Goal: Task Accomplishment & Management: Use online tool/utility

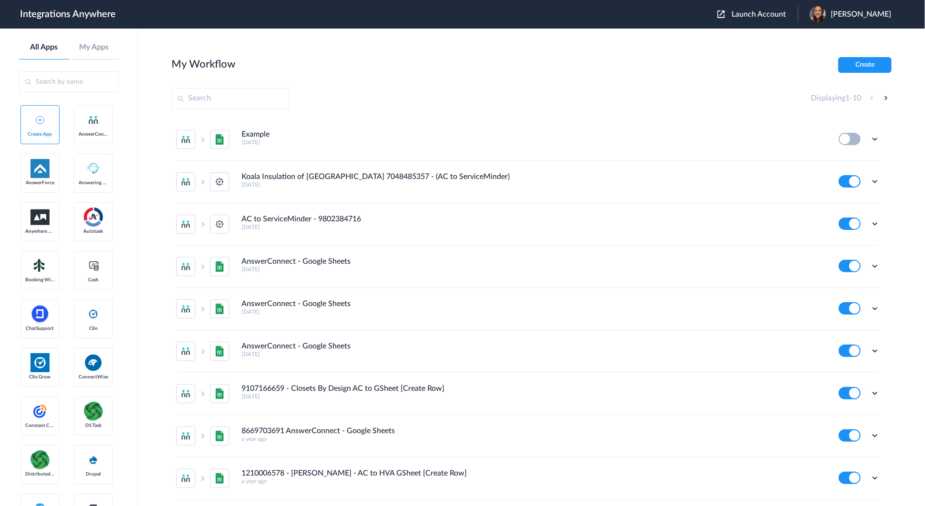
click at [775, 18] on button "Launch Account" at bounding box center [757, 14] width 80 height 9
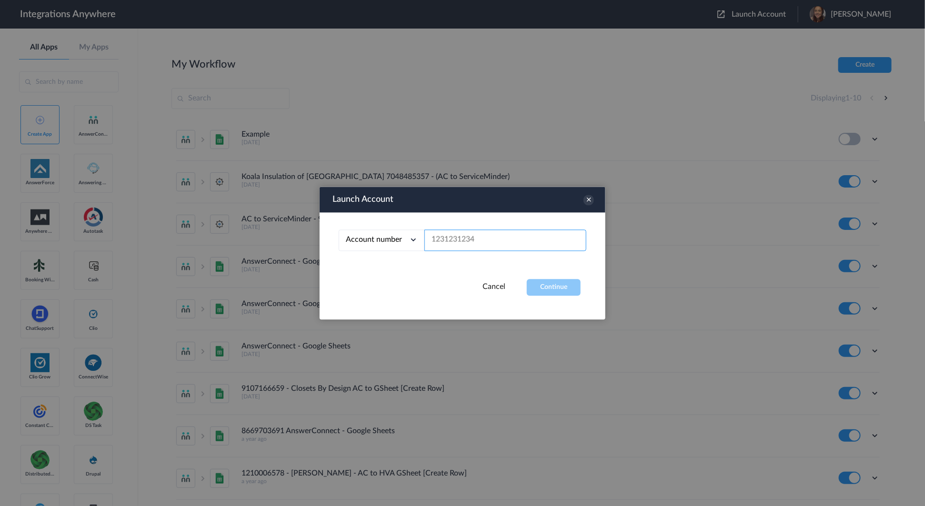
click at [457, 236] on input "text" at bounding box center [505, 240] width 162 height 21
paste input "9286414165"
type input "9286414165"
click at [553, 285] on button "Continue" at bounding box center [554, 287] width 54 height 17
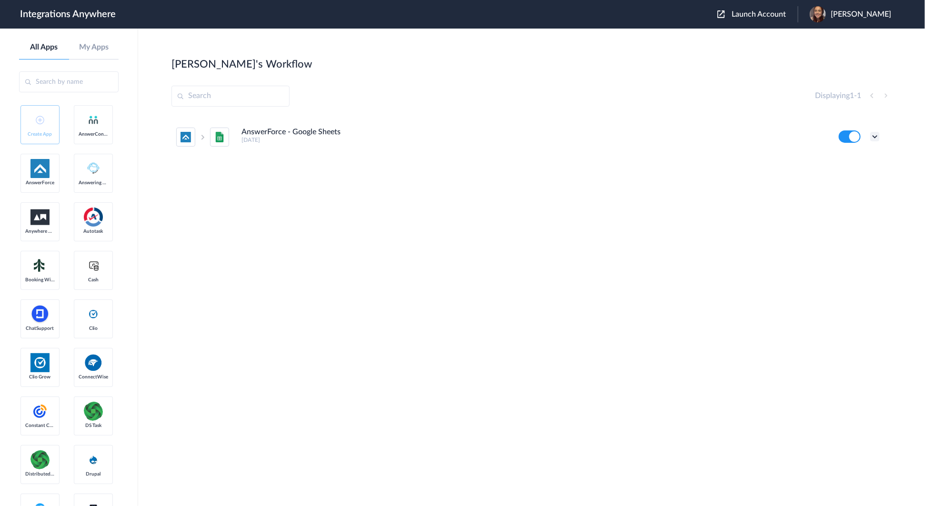
click at [875, 141] on icon at bounding box center [875, 137] width 10 height 10
click at [862, 176] on link "Task history" at bounding box center [848, 176] width 46 height 7
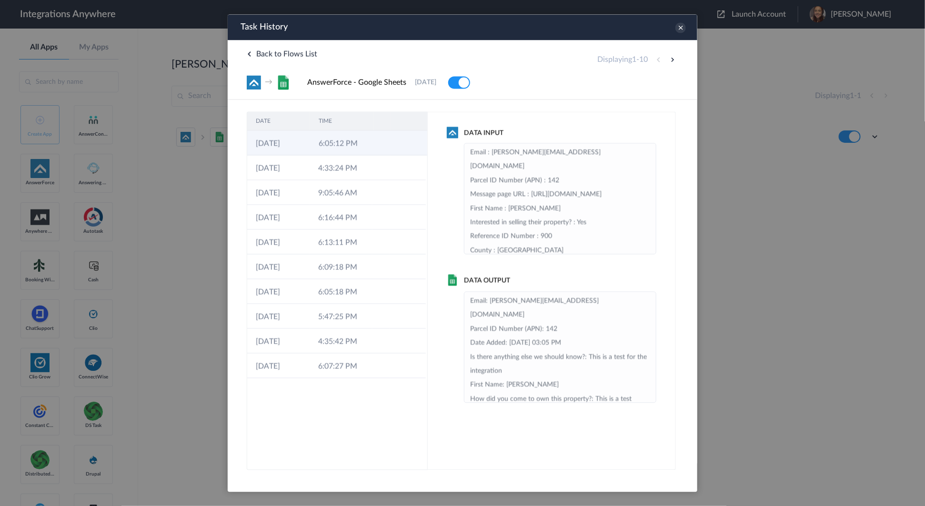
click at [344, 149] on td "6:05:12 PM" at bounding box center [341, 142] width 63 height 25
click at [345, 160] on td "4:33:24 PM" at bounding box center [340, 167] width 62 height 25
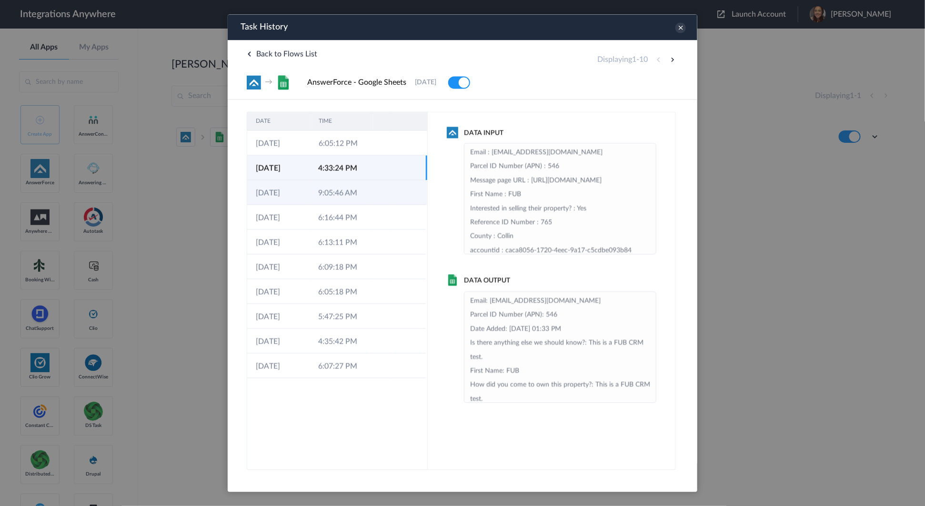
click at [350, 196] on td "9:05:46 AM" at bounding box center [340, 192] width 62 height 25
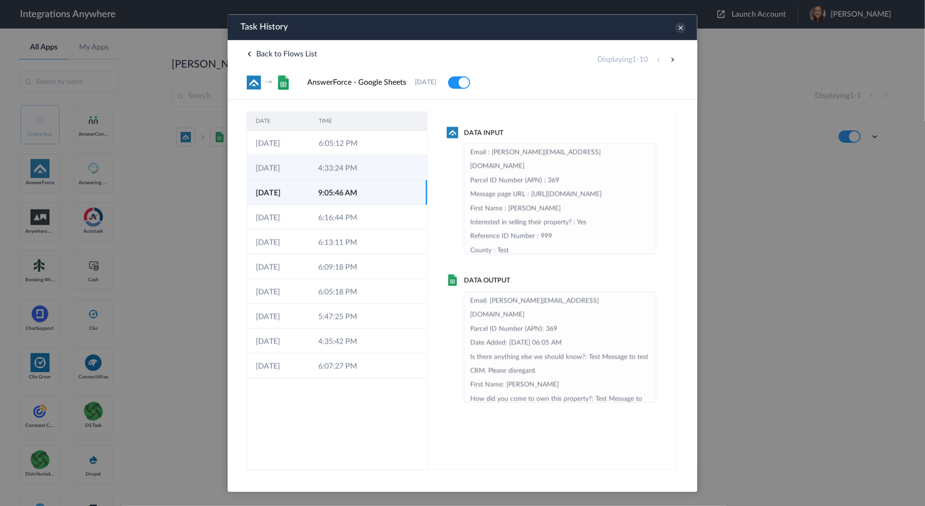
click at [368, 172] on td "4:33:24 PM" at bounding box center [340, 167] width 62 height 25
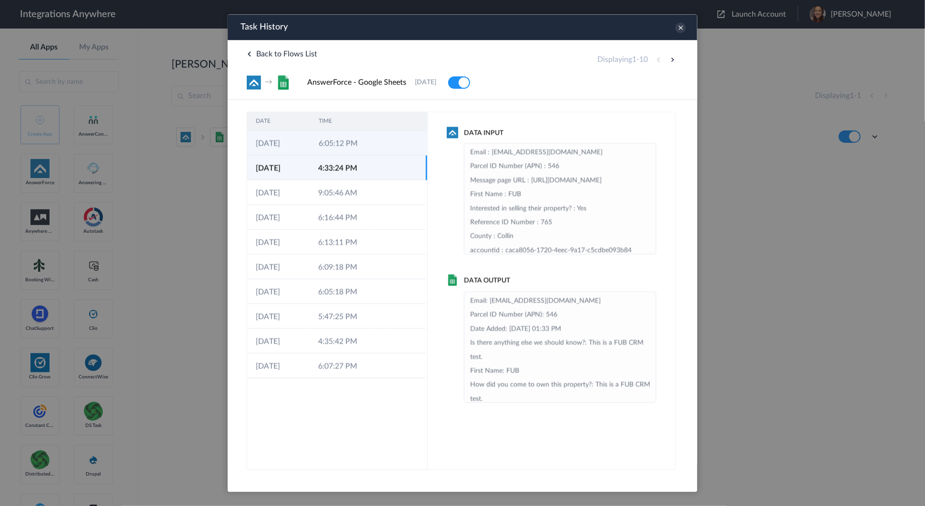
click at [369, 145] on td "6:05:12 PM" at bounding box center [341, 142] width 63 height 25
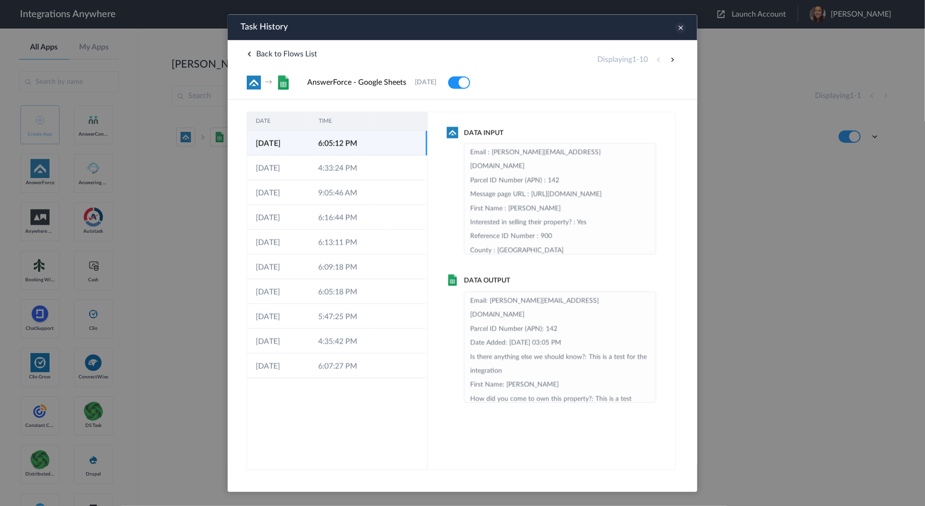
click at [675, 31] on icon at bounding box center [680, 27] width 10 height 10
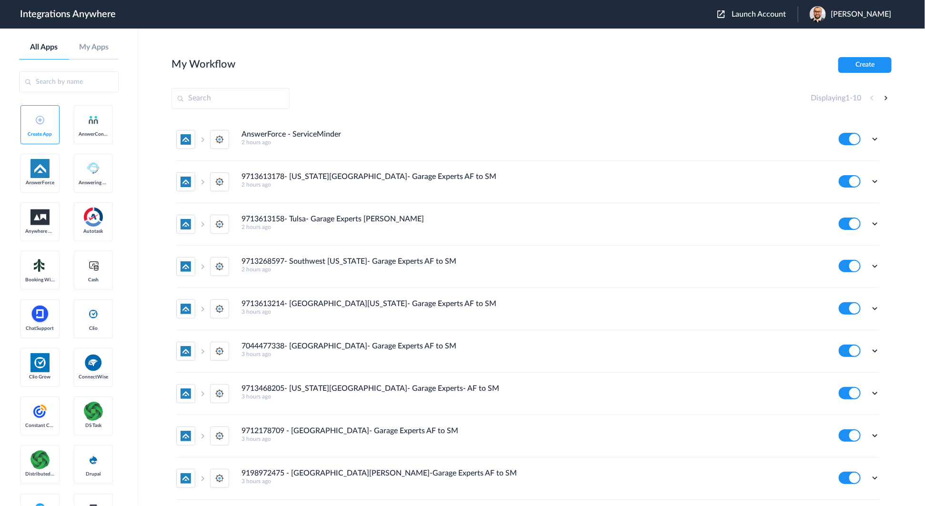
click at [779, 5] on header "Integrations Anywhere Launch Account [PERSON_NAME] My Account Logout" at bounding box center [462, 14] width 925 height 29
click at [767, 14] on span "Launch Account" at bounding box center [758, 14] width 54 height 8
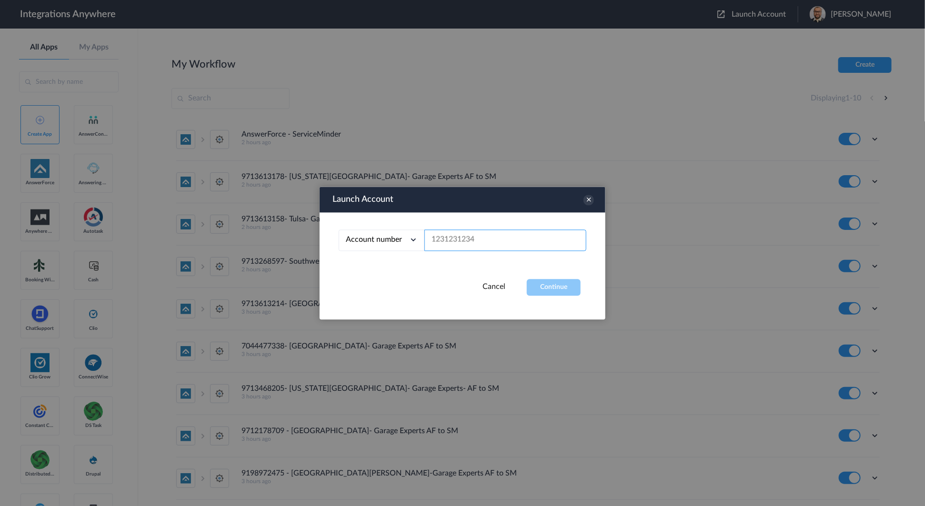
click at [477, 244] on input "text" at bounding box center [505, 240] width 162 height 21
paste input "8667905968"
type input "8667905968"
click at [555, 291] on button "Continue" at bounding box center [554, 287] width 54 height 17
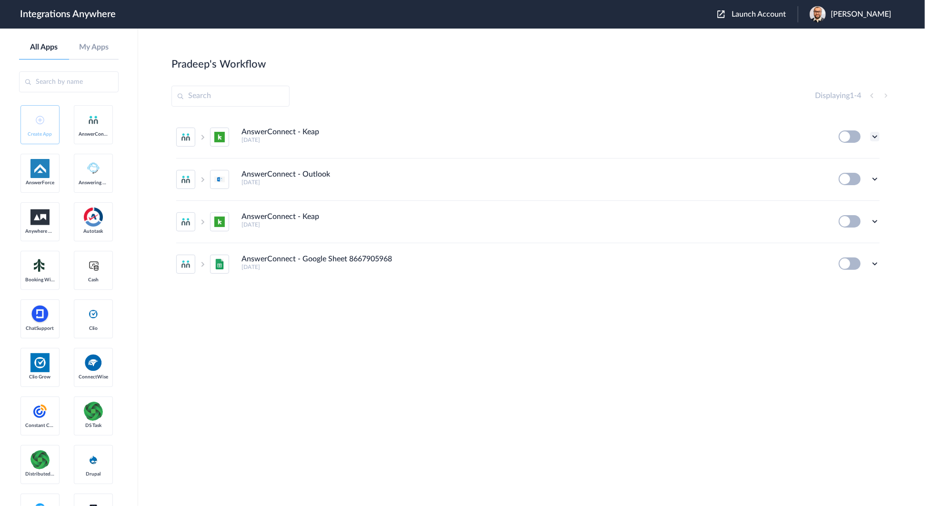
click at [876, 140] on icon at bounding box center [875, 137] width 10 height 10
click at [637, 70] on div "[PERSON_NAME]'s Workflow Create" at bounding box center [531, 63] width 720 height 13
click at [852, 137] on button at bounding box center [850, 136] width 22 height 12
drag, startPoint x: 672, startPoint y: 87, endPoint x: 849, endPoint y: 170, distance: 195.3
click at [672, 87] on div "Displaying 1 - 4" at bounding box center [531, 96] width 720 height 21
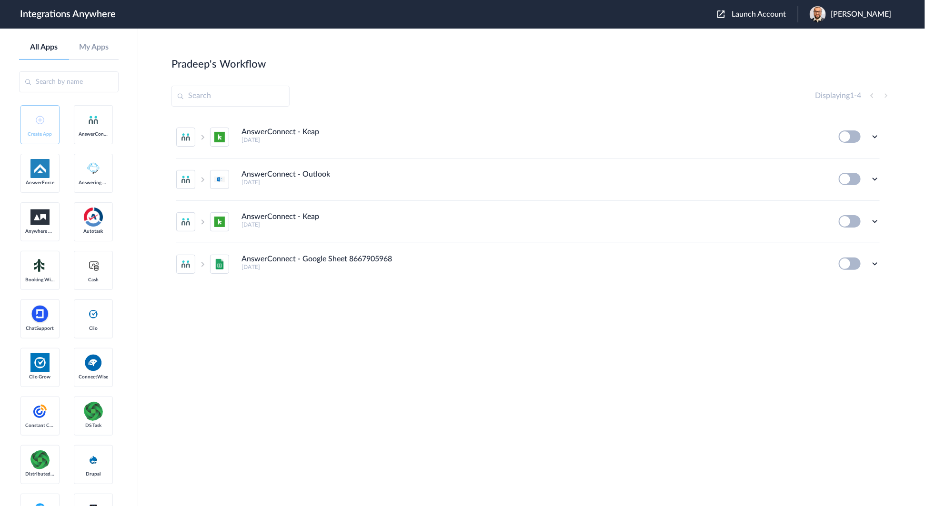
click at [849, 132] on button at bounding box center [850, 136] width 22 height 12
click at [870, 139] on div "Edit Task history Delete" at bounding box center [859, 136] width 41 height 12
click at [879, 137] on icon at bounding box center [875, 137] width 10 height 10
click at [868, 179] on link "Task history" at bounding box center [848, 176] width 46 height 7
click at [849, 143] on li "AnswerConnect - Keap [DATE] Edit Task history Delete" at bounding box center [527, 137] width 703 height 42
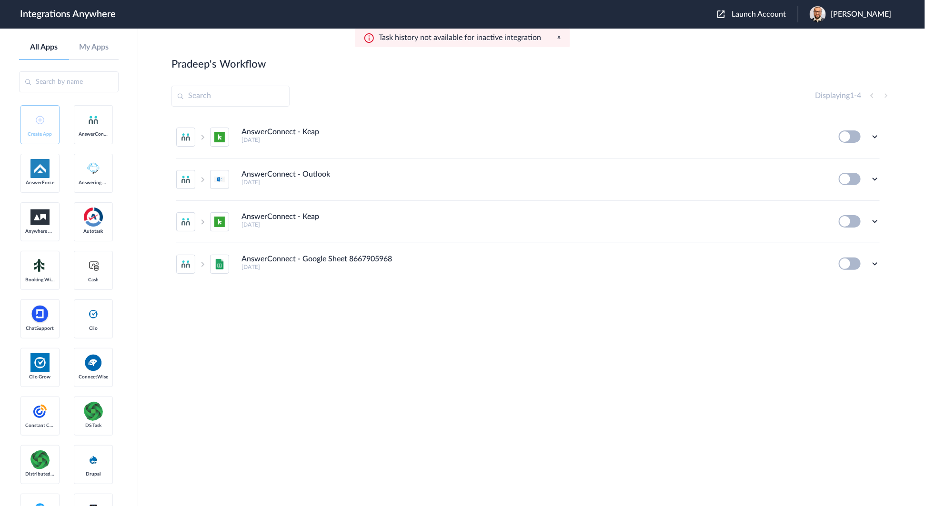
click at [850, 142] on button at bounding box center [850, 136] width 22 height 12
click at [873, 133] on icon at bounding box center [875, 137] width 10 height 10
click at [850, 159] on li "Edit" at bounding box center [849, 159] width 62 height 18
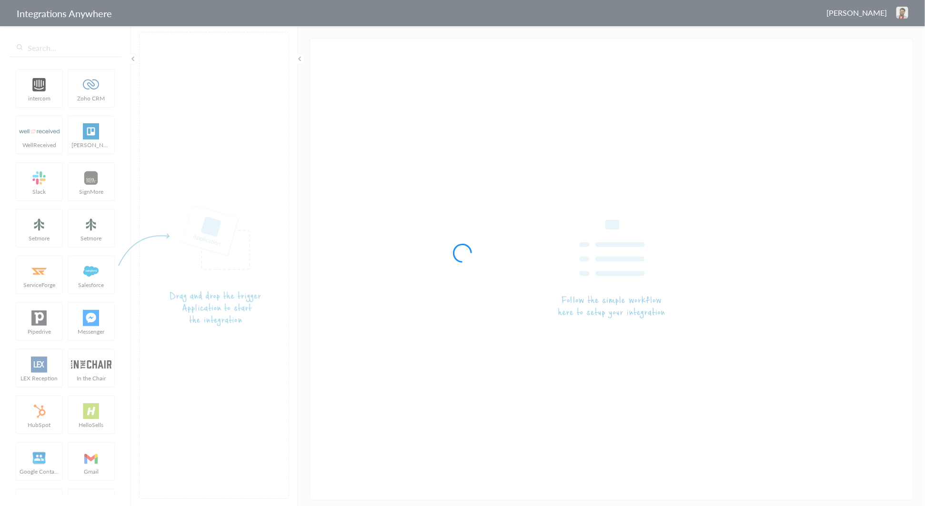
type input "AnswerConnect - Keap"
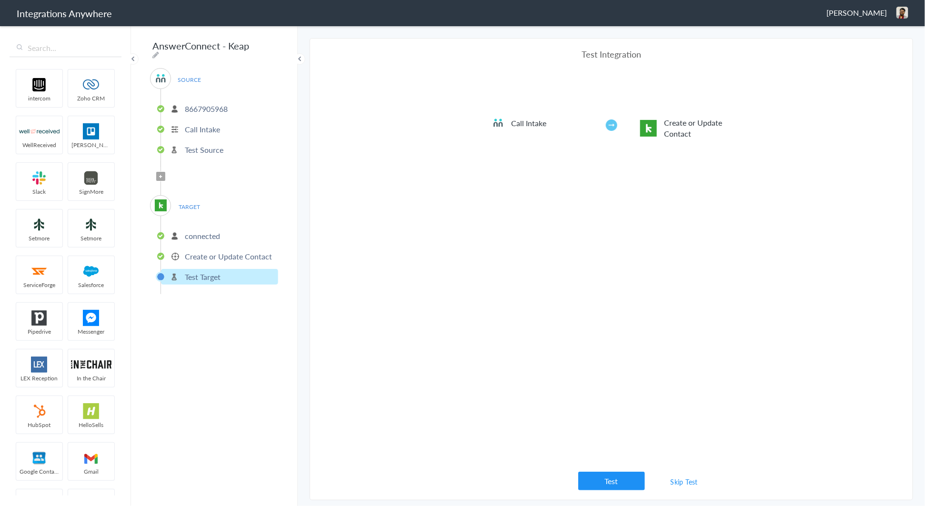
click at [210, 105] on p "8667905968" at bounding box center [206, 108] width 43 height 11
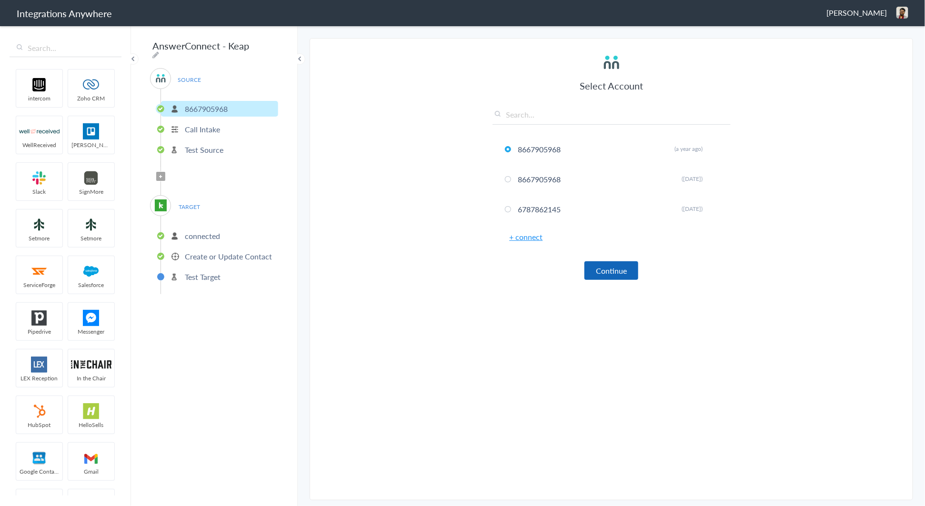
click at [608, 274] on button "Continue" at bounding box center [611, 270] width 54 height 19
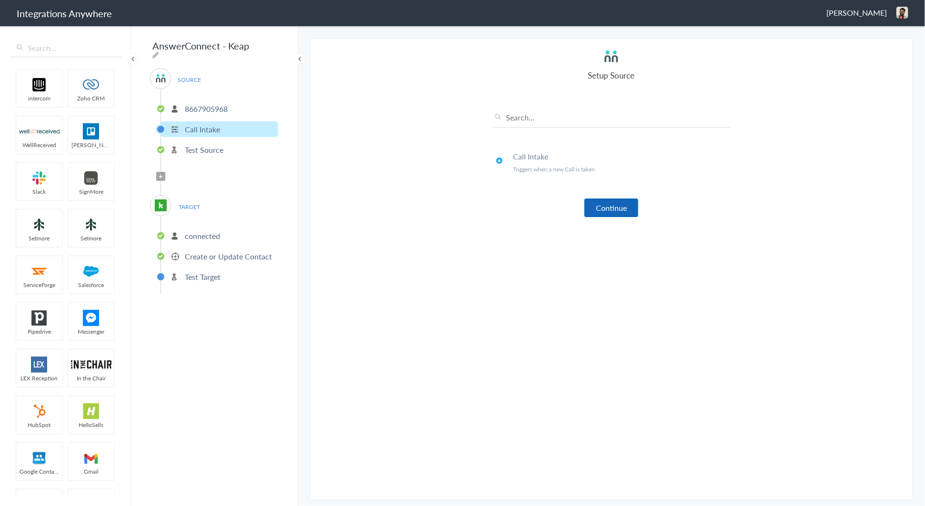
click at [615, 206] on button "Continue" at bounding box center [611, 208] width 54 height 19
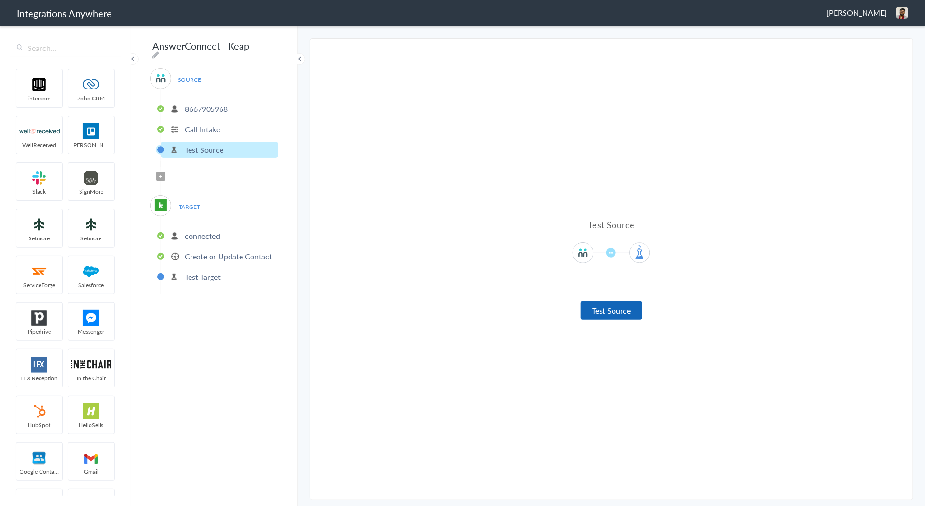
click at [624, 315] on button "Test Source" at bounding box center [611, 310] width 61 height 19
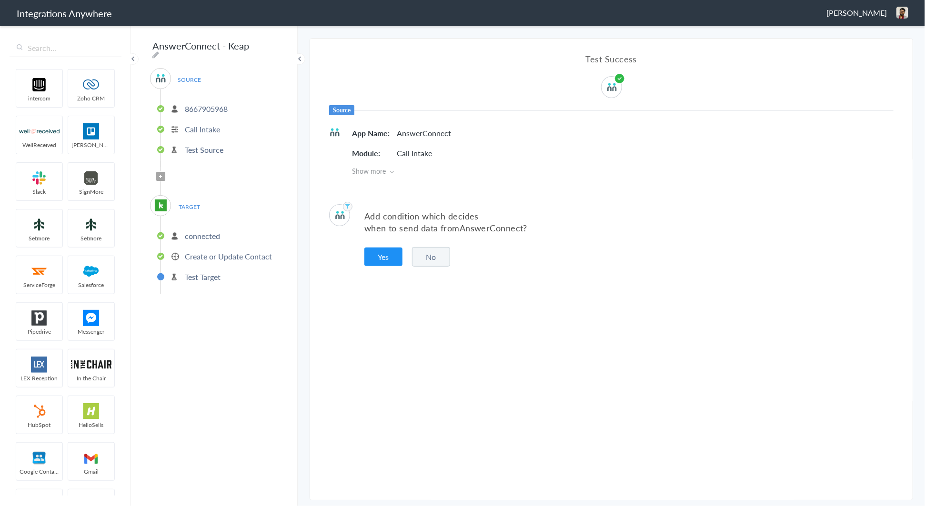
click at [432, 257] on button "No" at bounding box center [431, 257] width 38 height 20
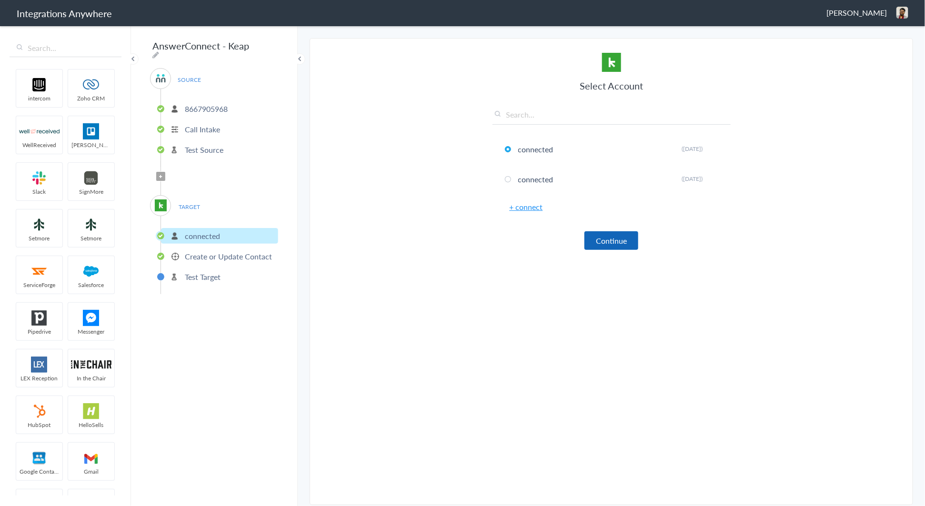
click at [603, 248] on button "Continue" at bounding box center [611, 240] width 54 height 19
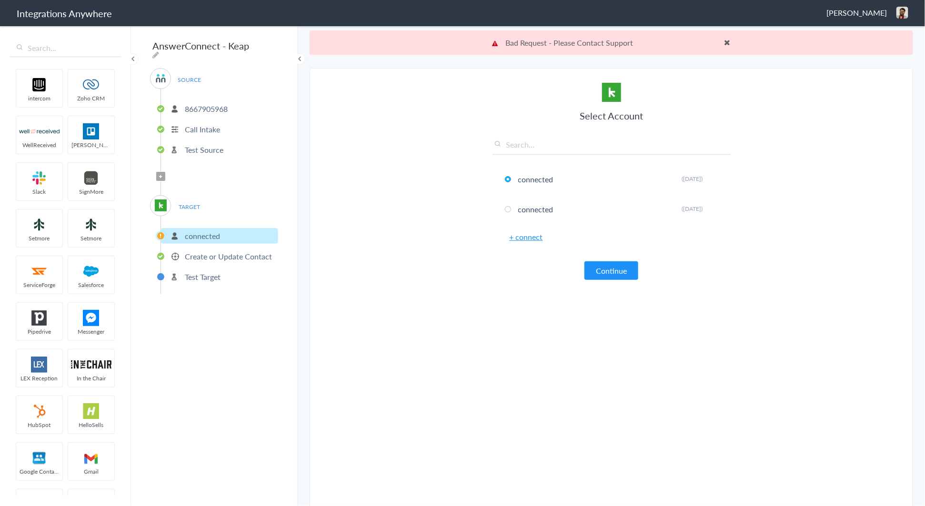
click at [527, 240] on link "+ connect" at bounding box center [526, 236] width 33 height 11
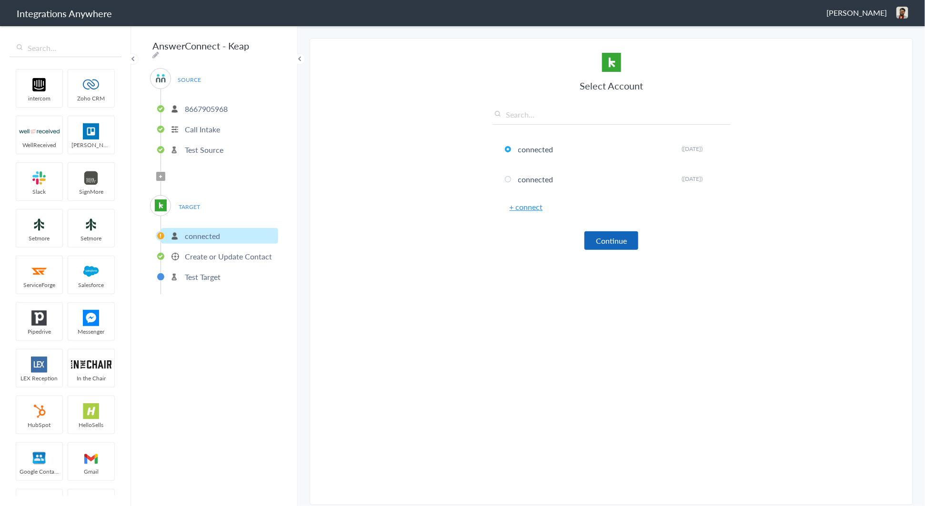
click at [606, 243] on button "Continue" at bounding box center [611, 240] width 54 height 19
